Goal: Task Accomplishment & Management: Manage account settings

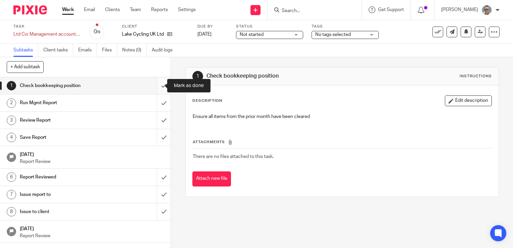
click at [160, 85] on input "submit" at bounding box center [85, 85] width 171 height 17
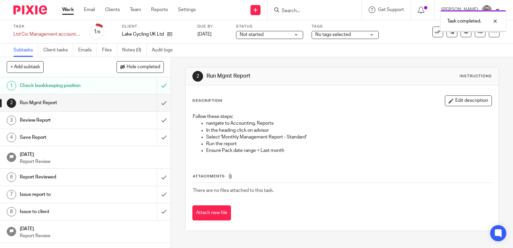
click at [154, 100] on input "submit" at bounding box center [85, 102] width 171 height 17
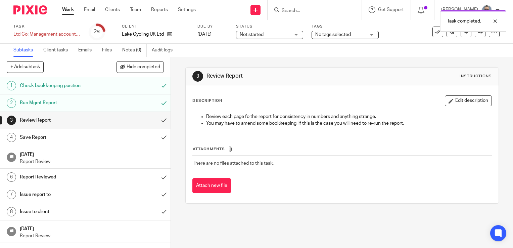
click at [159, 122] on input "submit" at bounding box center [85, 120] width 171 height 17
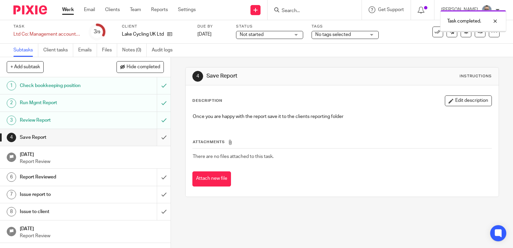
click at [154, 134] on input "submit" at bounding box center [85, 137] width 171 height 17
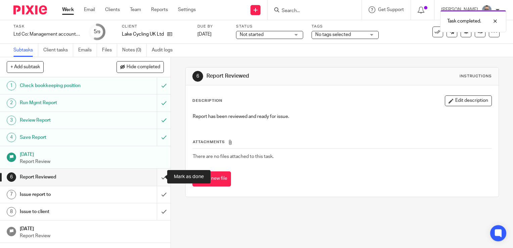
click at [156, 176] on input "submit" at bounding box center [85, 177] width 171 height 17
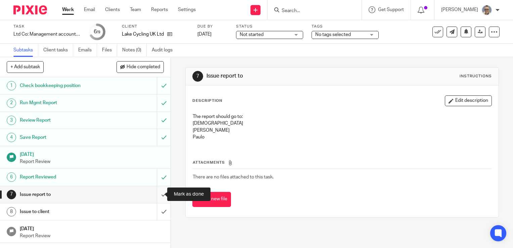
click at [156, 194] on input "submit" at bounding box center [85, 194] width 171 height 17
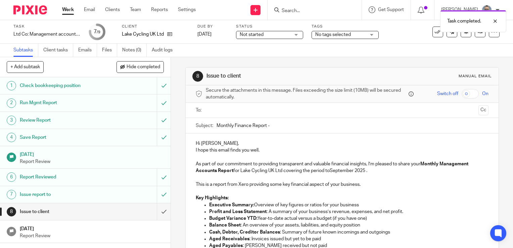
click at [244, 110] on input "text" at bounding box center [341, 110] width 267 height 8
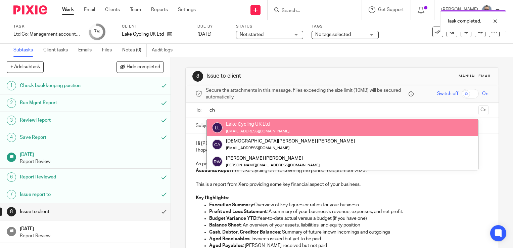
type input "ch"
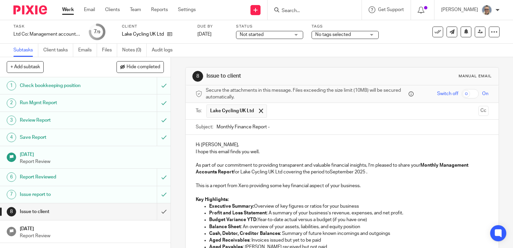
click at [276, 112] on input "text" at bounding box center [372, 110] width 205 height 13
click at [356, 116] on input "text" at bounding box center [416, 110] width 120 height 13
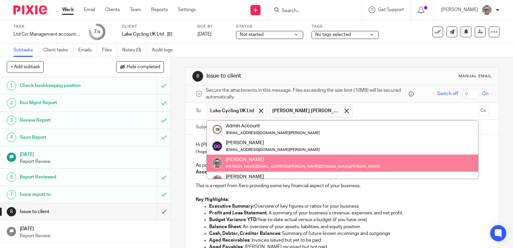
scroll to position [67, 0]
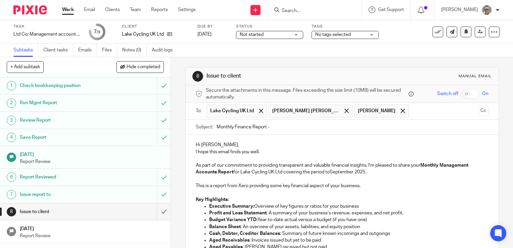
click at [278, 128] on input "Monthly Finance Report -" at bounding box center [353, 127] width 272 height 15
type input "Monthly Finance Report - August 2025"
click at [222, 141] on p "Hi Christian," at bounding box center [342, 144] width 293 height 7
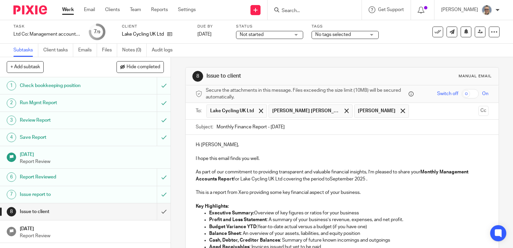
drag, startPoint x: 330, startPoint y: 179, endPoint x: 350, endPoint y: 179, distance: 19.5
click at [332, 179] on p "As part of our commitment to providing transparent and valuable financial insig…" at bounding box center [342, 176] width 293 height 14
drag, startPoint x: 352, startPoint y: 179, endPoint x: 329, endPoint y: 179, distance: 23.2
click at [329, 179] on p "As part of our commitment to providing transparent and valuable financial insig…" at bounding box center [342, 176] width 293 height 14
click at [249, 187] on p at bounding box center [342, 185] width 293 height 7
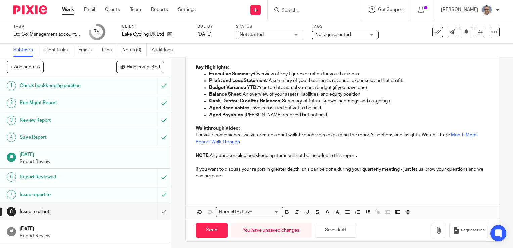
scroll to position [141, 0]
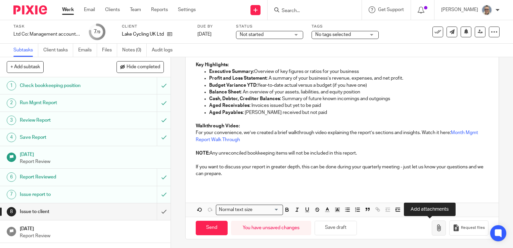
click at [435, 229] on icon "button" at bounding box center [438, 227] width 7 height 7
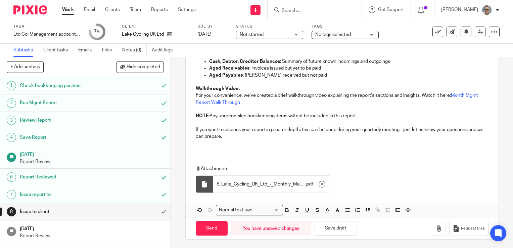
scroll to position [179, 0]
click at [215, 229] on input "Send" at bounding box center [212, 228] width 32 height 14
type input "Sent"
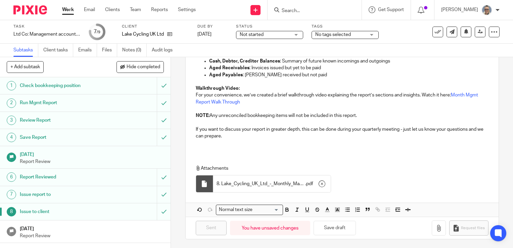
click at [260, 35] on span "Not started" at bounding box center [252, 34] width 24 height 5
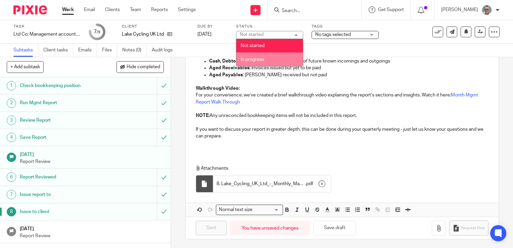
click at [246, 59] on span "In progress" at bounding box center [252, 59] width 23 height 5
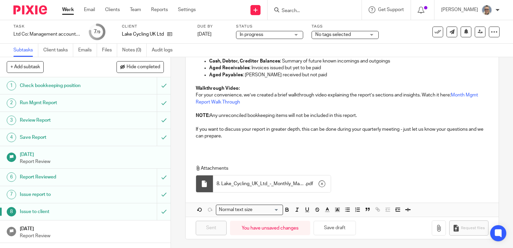
click at [323, 34] on span "No tags selected" at bounding box center [333, 34] width 36 height 5
click at [294, 34] on div "In progress In progress" at bounding box center [269, 35] width 67 height 8
click at [137, 224] on h1 "[DATE]" at bounding box center [92, 228] width 144 height 8
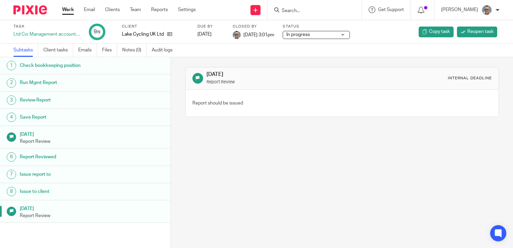
click at [69, 11] on link "Work" at bounding box center [68, 9] width 12 height 7
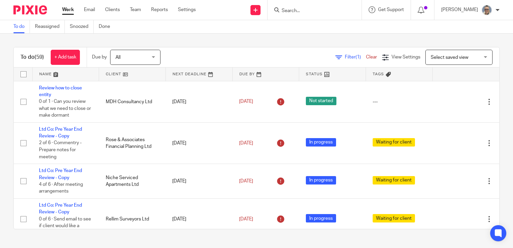
click at [185, 70] on link at bounding box center [199, 73] width 66 height 13
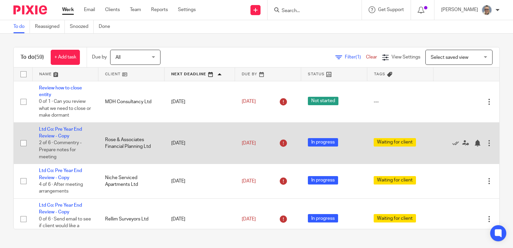
scroll to position [34, 0]
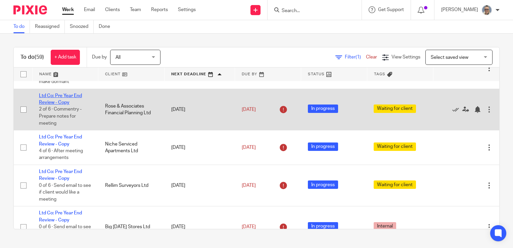
click at [64, 96] on link "Ltd Co: Pre Year End Review - Copy" at bounding box center [60, 98] width 43 height 11
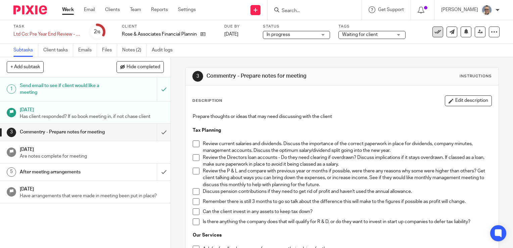
click at [434, 30] on icon at bounding box center [437, 32] width 7 height 7
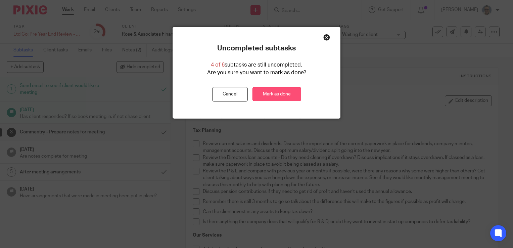
click at [286, 93] on link "Mark as done" at bounding box center [276, 94] width 49 height 14
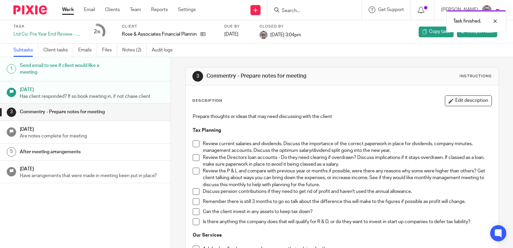
click at [63, 8] on link "Work" at bounding box center [68, 9] width 12 height 7
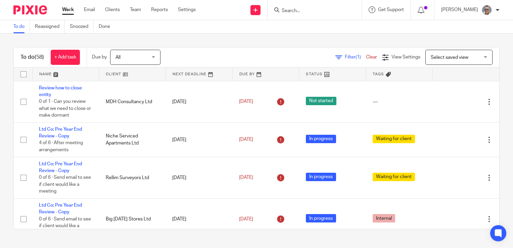
click at [176, 73] on link at bounding box center [199, 73] width 66 height 13
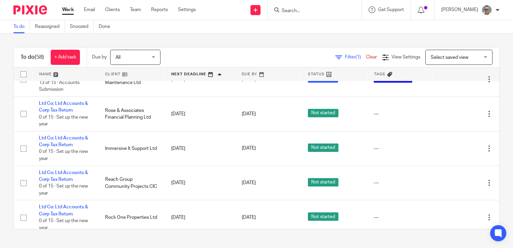
scroll to position [1679, 0]
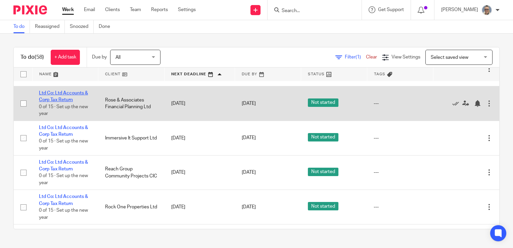
click at [51, 102] on link "Ltd Co: Ltd Accounts & Corp Tax Return" at bounding box center [63, 96] width 49 height 11
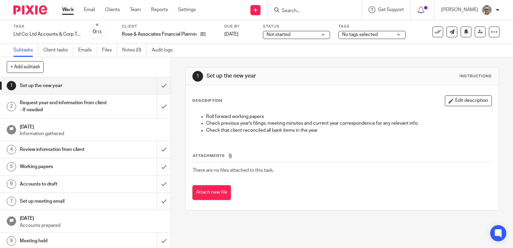
click at [289, 36] on span "Not started" at bounding box center [279, 34] width 24 height 5
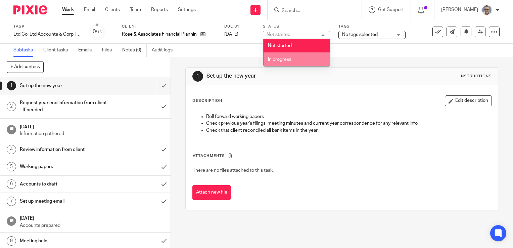
click at [285, 58] on span "In progress" at bounding box center [279, 59] width 23 height 5
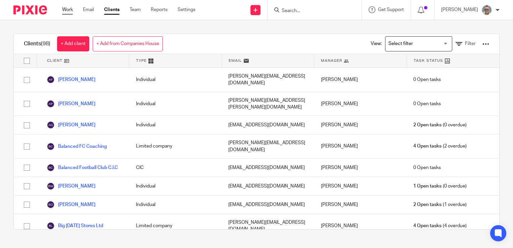
click at [64, 7] on link "Work" at bounding box center [67, 9] width 11 height 7
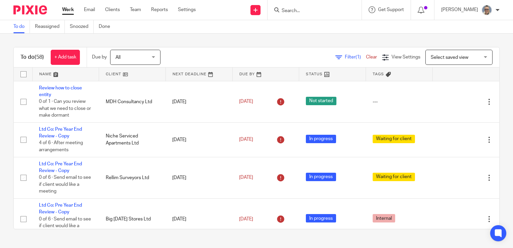
click at [176, 74] on link at bounding box center [199, 73] width 66 height 13
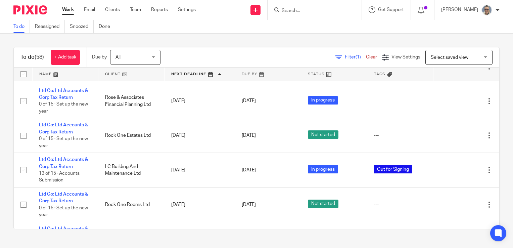
scroll to position [1578, 0]
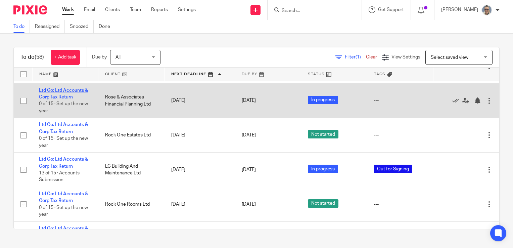
click at [75, 99] on link "Ltd Co: Ltd Accounts & Corp Tax Return" at bounding box center [63, 93] width 49 height 11
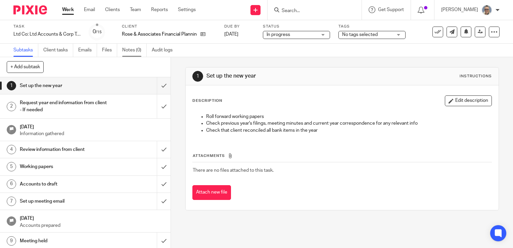
click at [135, 51] on link "Notes (0)" at bounding box center [134, 50] width 25 height 13
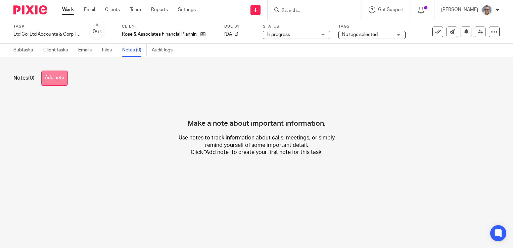
click at [65, 75] on button "Add note" at bounding box center [54, 77] width 27 height 15
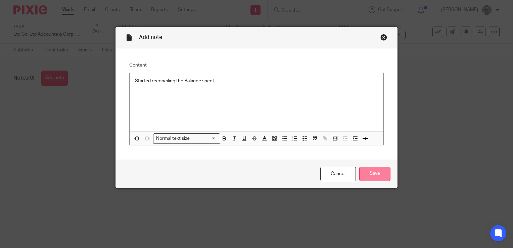
click at [364, 173] on input "Save" at bounding box center [374, 174] width 31 height 14
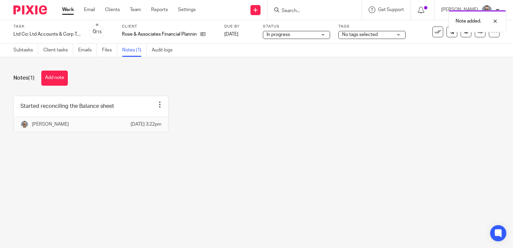
click at [363, 36] on span "No tags selected" at bounding box center [360, 34] width 36 height 5
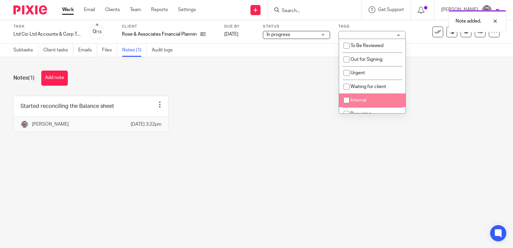
click at [354, 97] on li "Internal" at bounding box center [372, 100] width 66 height 14
checkbox input "true"
click at [285, 94] on div "Notes (1) Add note Started reconciling the Balance sheet Edit note Delete note …" at bounding box center [256, 106] width 513 height 98
